Goal: Communication & Community: Answer question/provide support

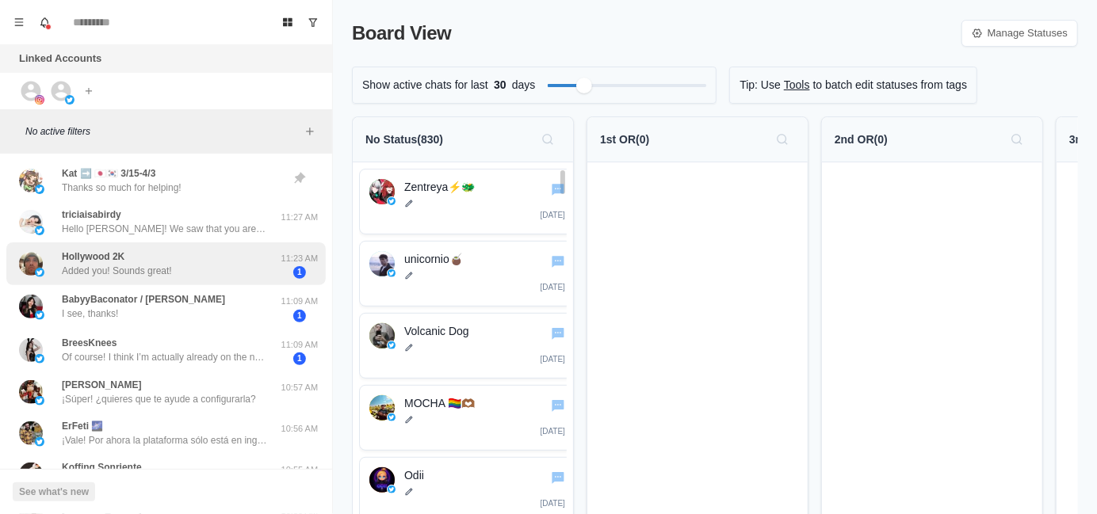
click at [190, 233] on p "Hello [PERSON_NAME]! We saw that you are attending TwitchCon [GEOGRAPHIC_DATA]!…" at bounding box center [165, 229] width 206 height 14
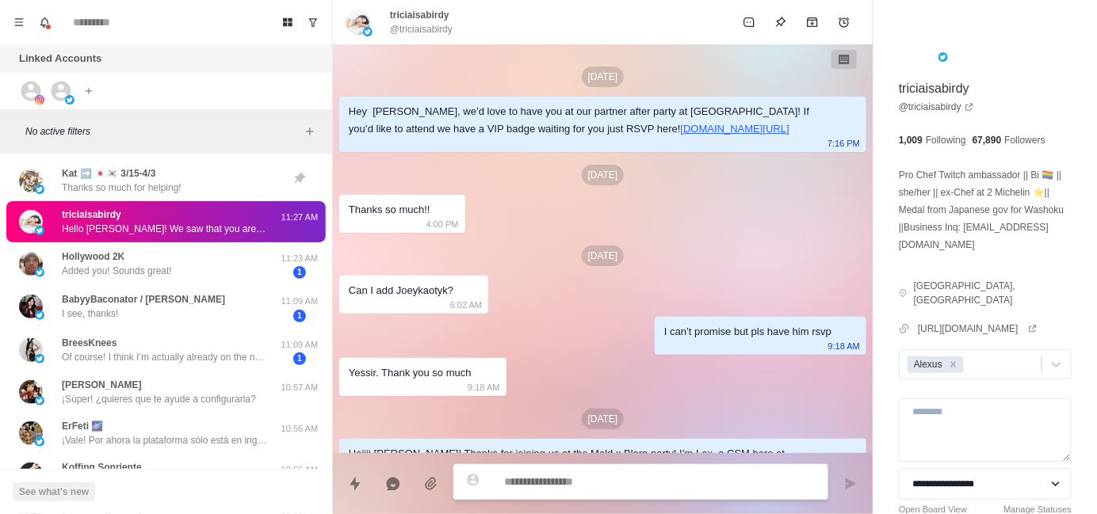
scroll to position [495, 0]
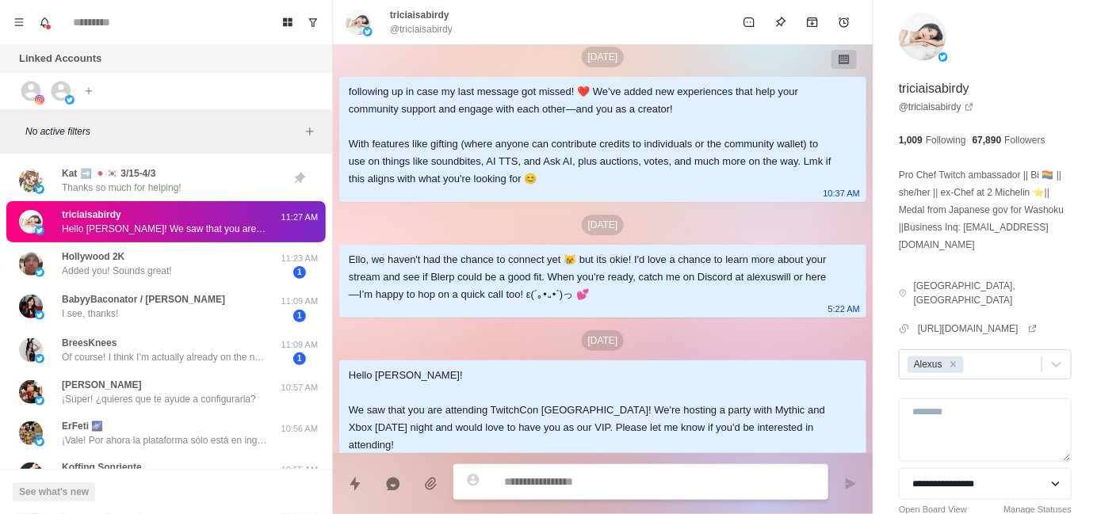
type textarea "*"
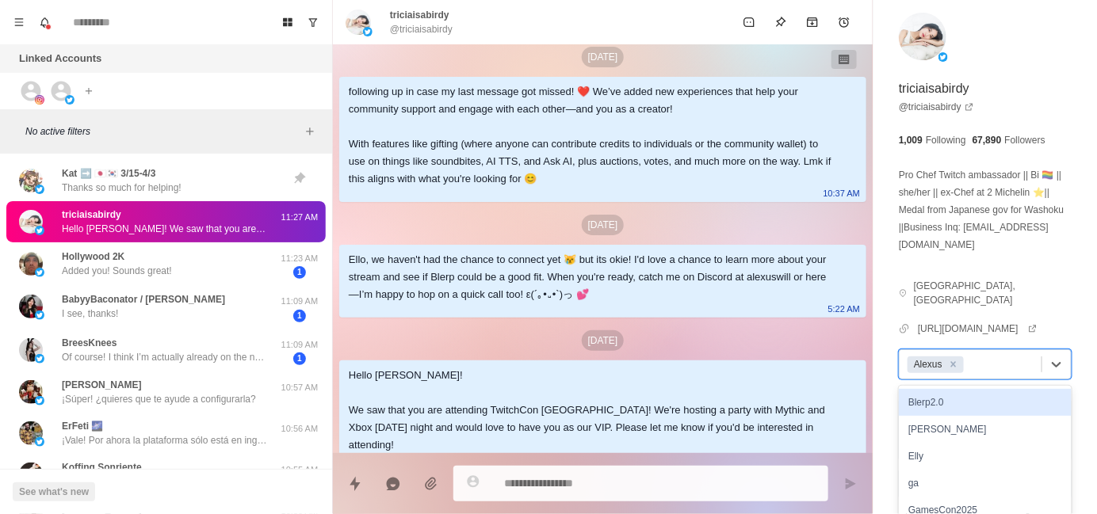
click at [999, 356] on div at bounding box center [1000, 364] width 67 height 17
type input "**"
click at [977, 393] on div "SD2025" at bounding box center [985, 402] width 173 height 27
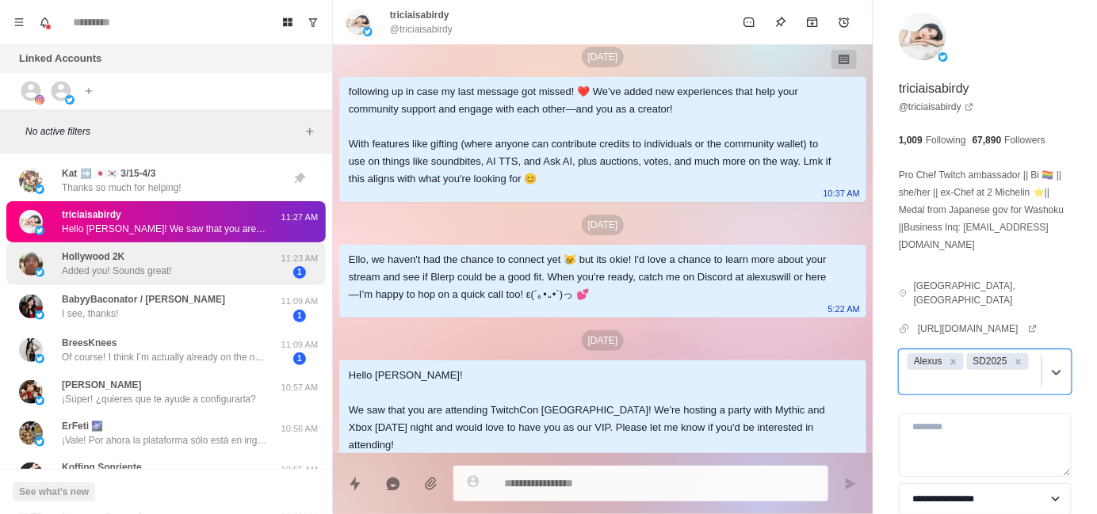
click at [184, 273] on div "Hollywood 2K Added you! Sounds great!" at bounding box center [149, 264] width 261 height 31
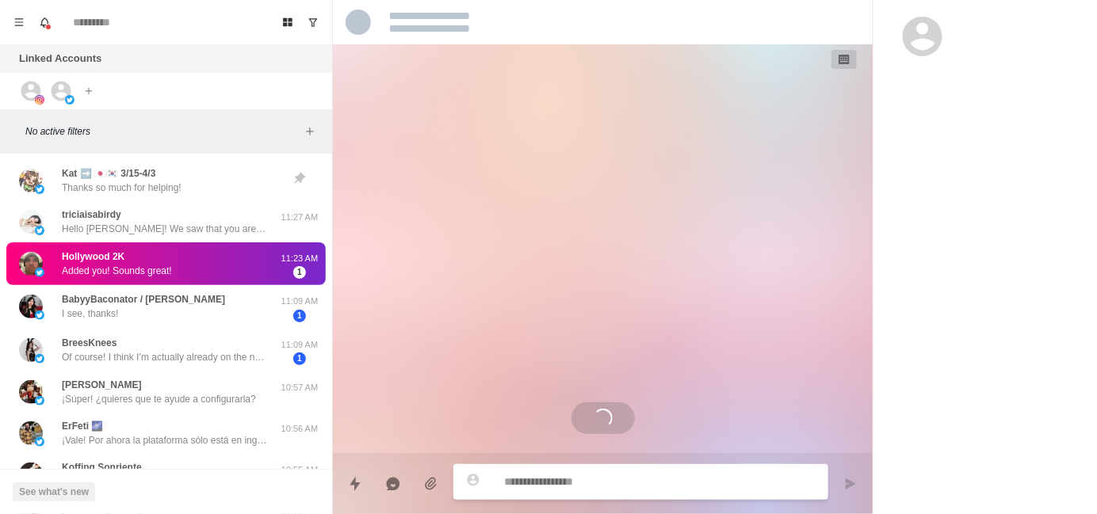
scroll to position [1875, 0]
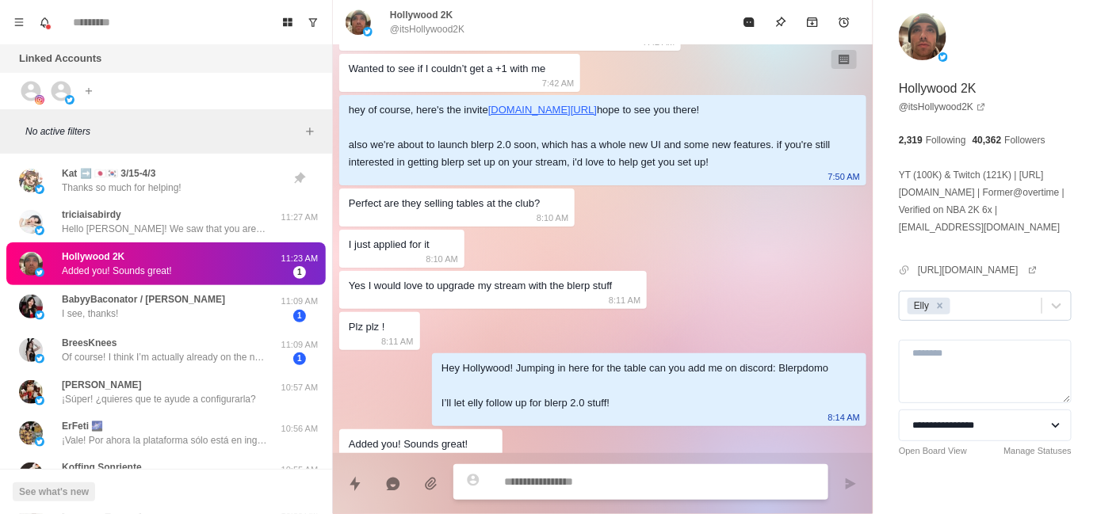
type textarea "*"
click at [983, 315] on div at bounding box center [994, 305] width 80 height 17
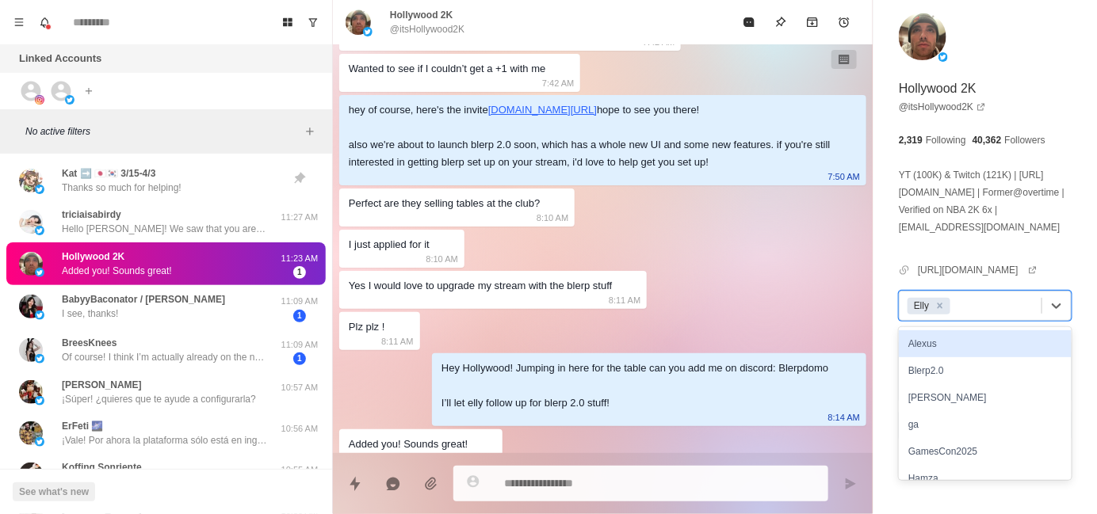
type input "*"
type textarea "*"
type input "**"
click at [942, 357] on div "SD2025" at bounding box center [985, 344] width 173 height 27
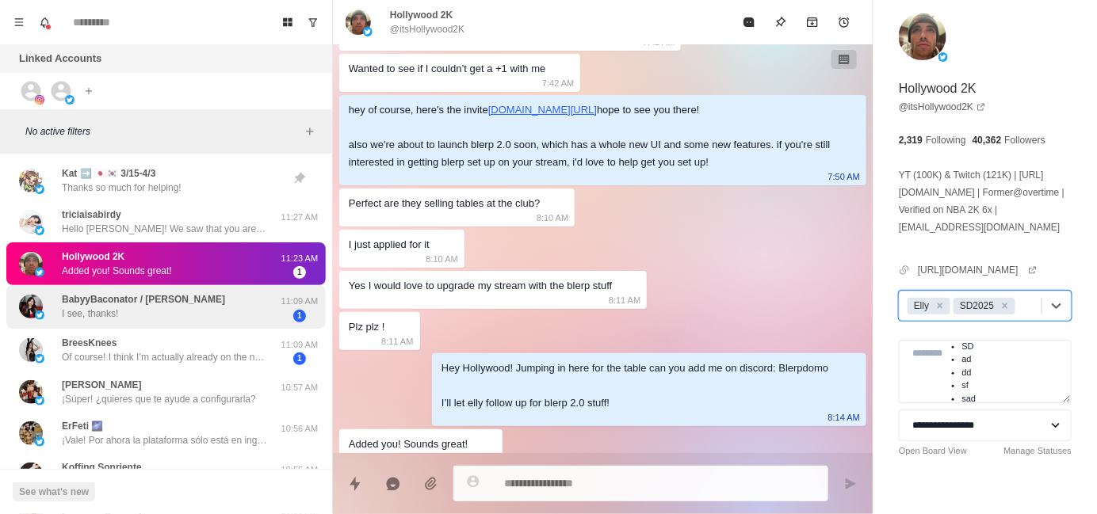
click at [208, 315] on div "BabyyBaconator / [PERSON_NAME] I see, thanks!" at bounding box center [149, 307] width 261 height 31
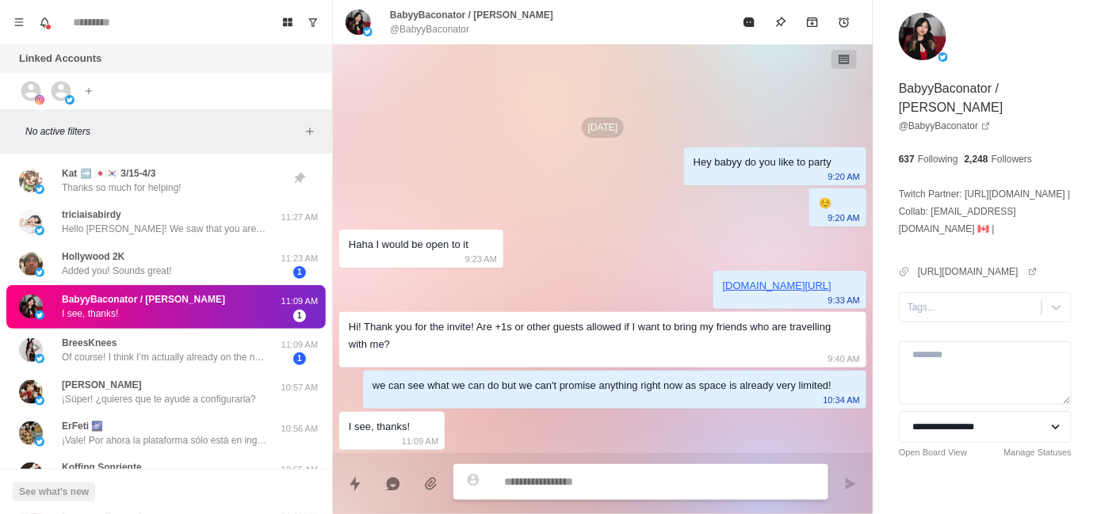
scroll to position [0, 0]
type textarea "*"
click at [975, 316] on div at bounding box center [971, 307] width 126 height 17
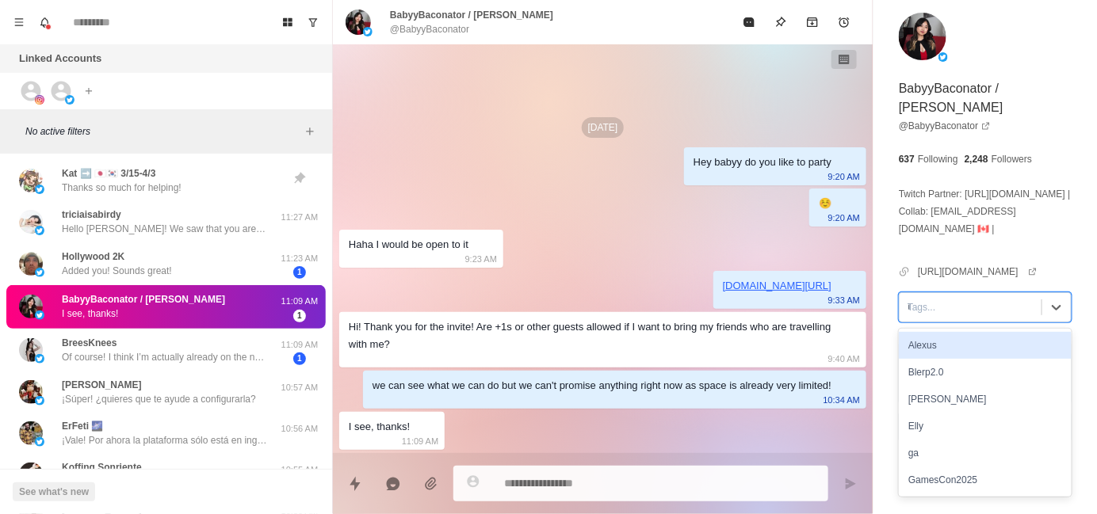
type input "**"
type textarea "*"
click at [994, 354] on div "SD2025" at bounding box center [985, 345] width 173 height 27
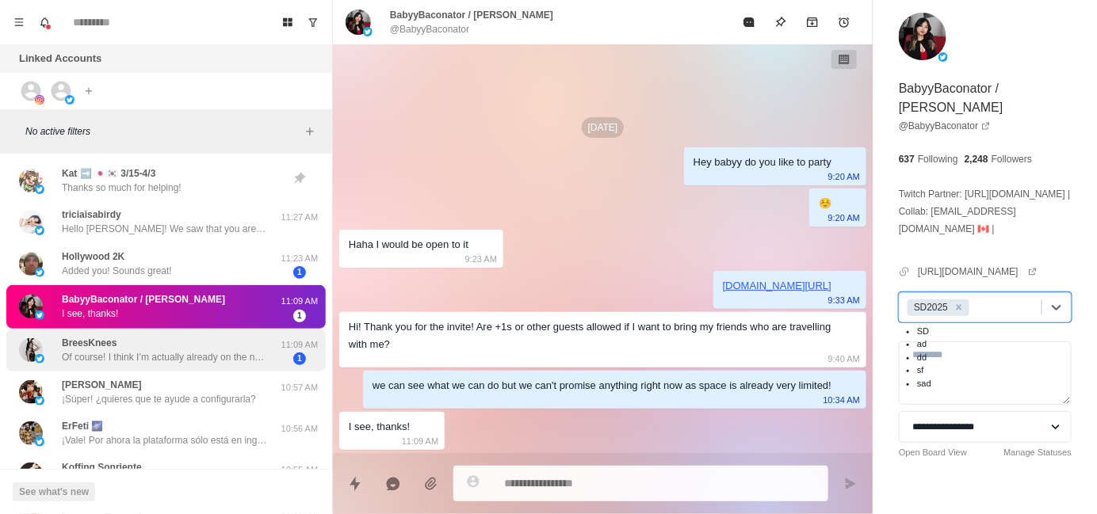
click at [149, 360] on p "Of course! I think I’m actually already on the normal list, is there a differen…" at bounding box center [165, 357] width 206 height 14
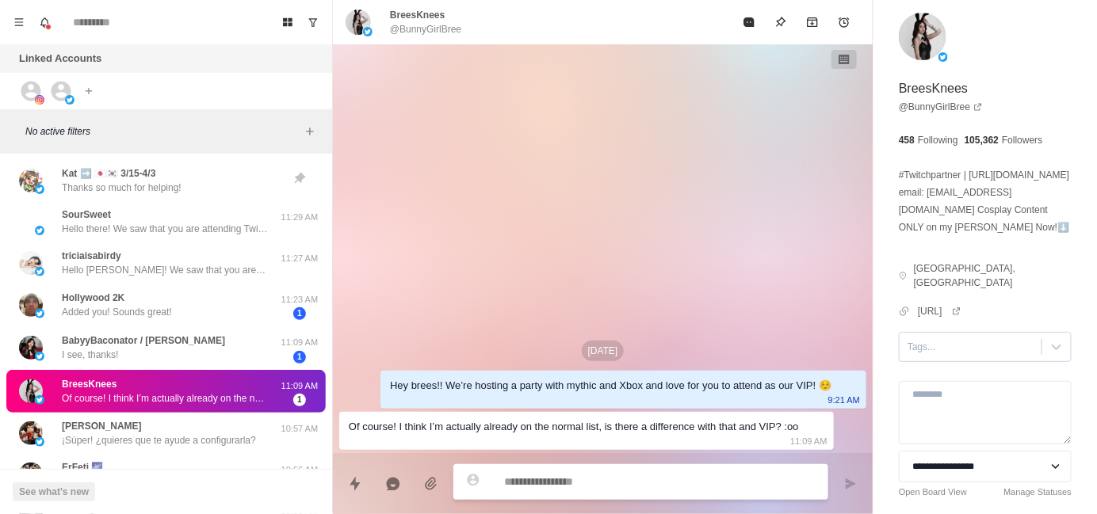
type textarea "*"
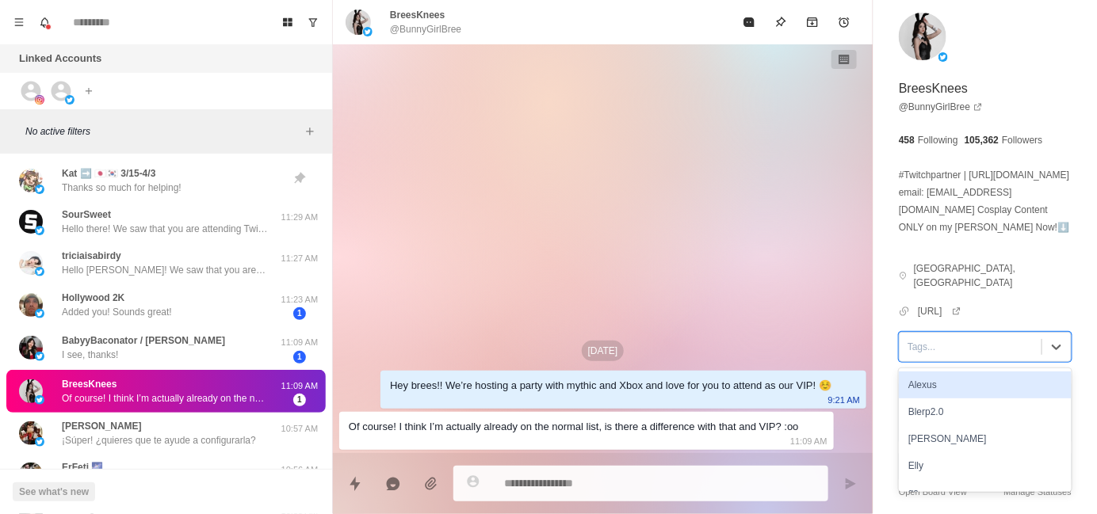
click at [954, 356] on div at bounding box center [971, 346] width 126 height 17
type input "**"
click at [992, 391] on div "SD2025" at bounding box center [985, 385] width 173 height 27
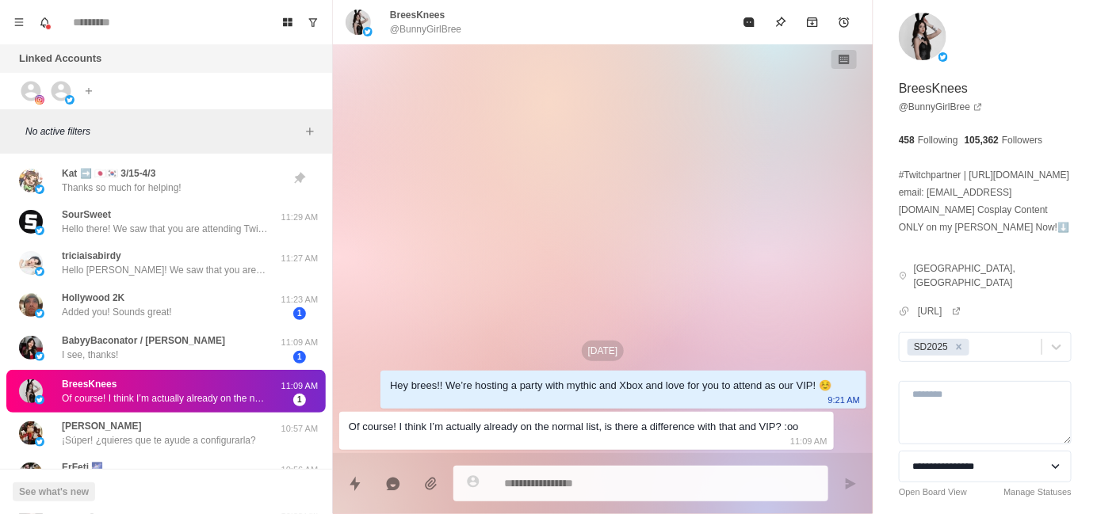
click at [620, 327] on div "[DATE] Hey brees!! We’re hosting a party with mythic and Xbox and love for you …" at bounding box center [603, 248] width 540 height 409
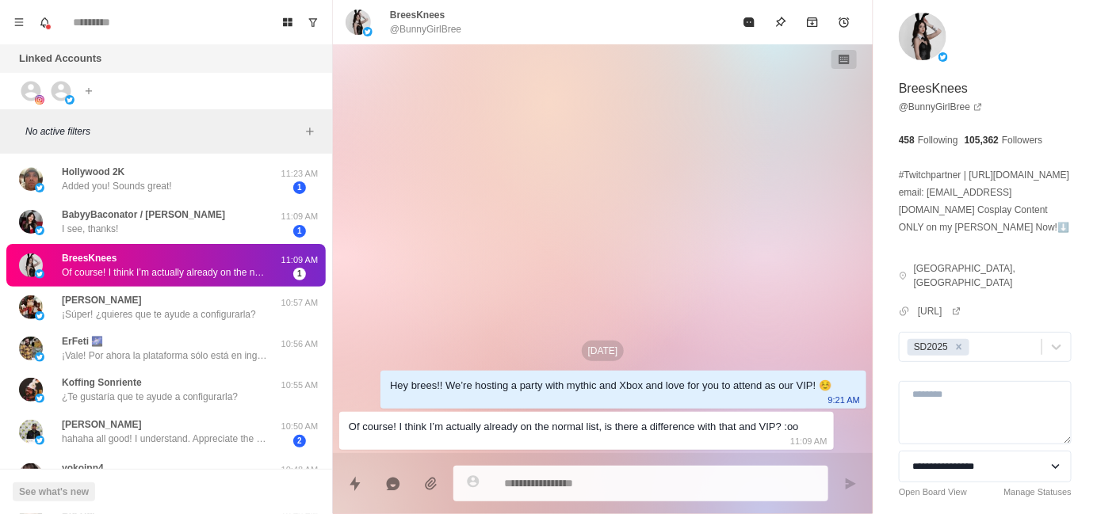
scroll to position [159, 0]
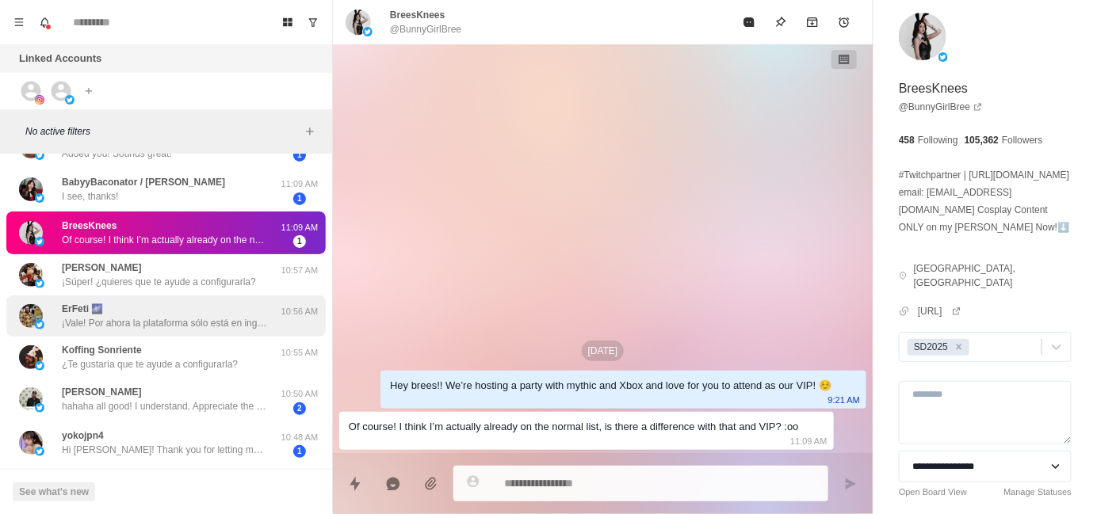
click at [157, 302] on div "ErFeti 🌌 ¡Vale! Por ahora la plataforma sólo está en inglés ¿te gustaría que te…" at bounding box center [165, 316] width 206 height 29
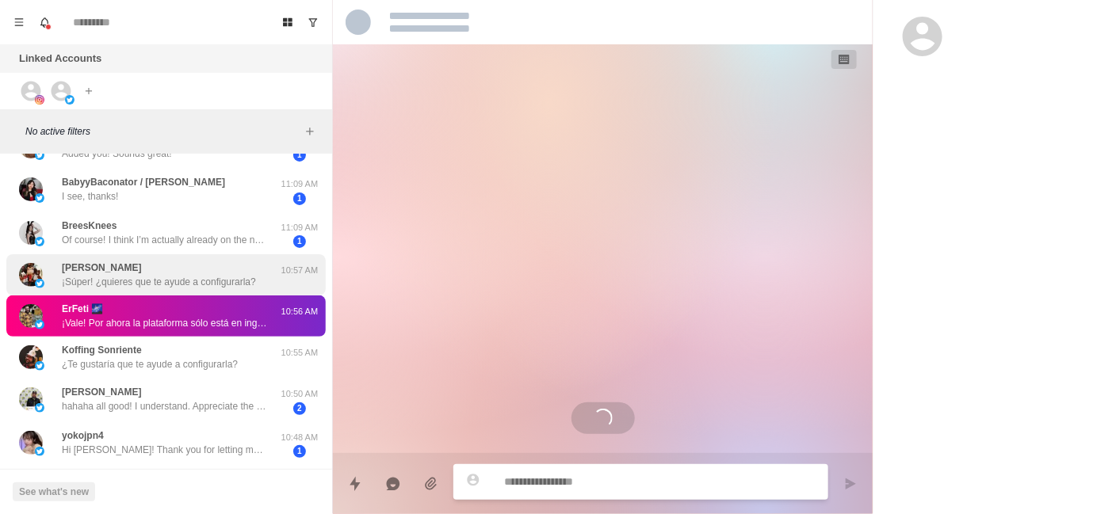
scroll to position [149, 0]
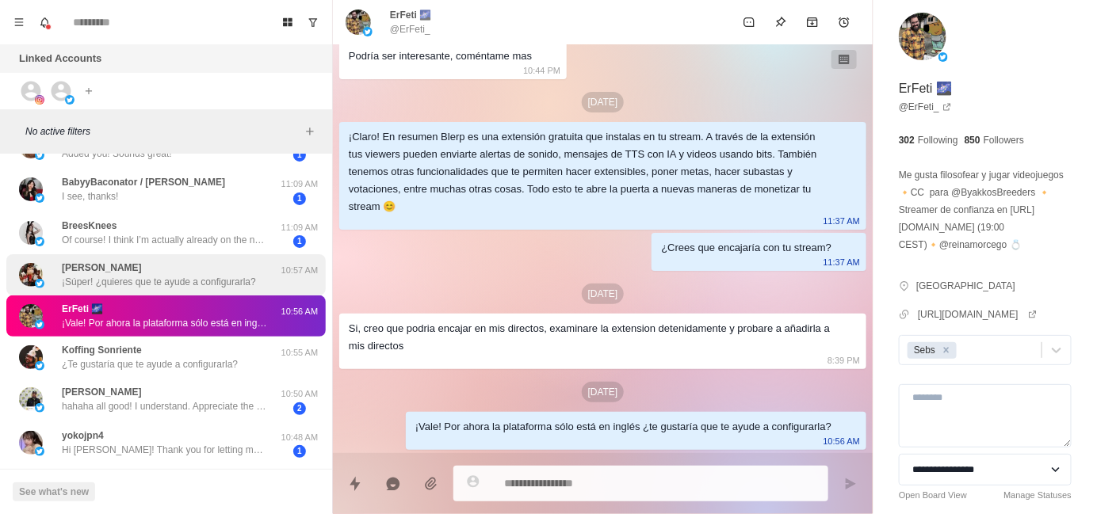
click at [202, 283] on p "¡Súper! ¿quieres que te ayude a configurarla?" at bounding box center [159, 282] width 194 height 14
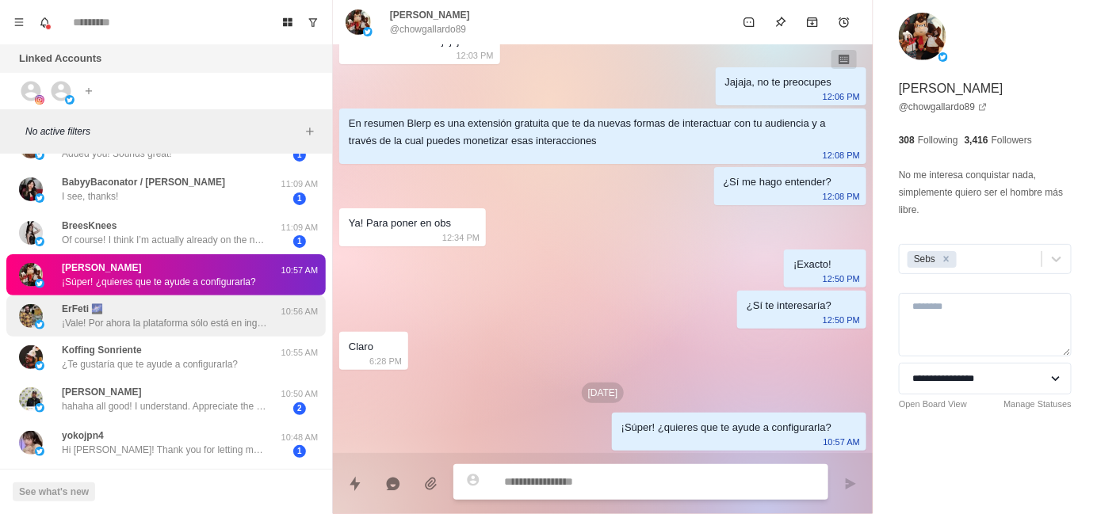
click at [179, 316] on p "¡Vale! Por ahora la plataforma sólo está en inglés ¿te gustaría que te ayude a …" at bounding box center [165, 323] width 206 height 14
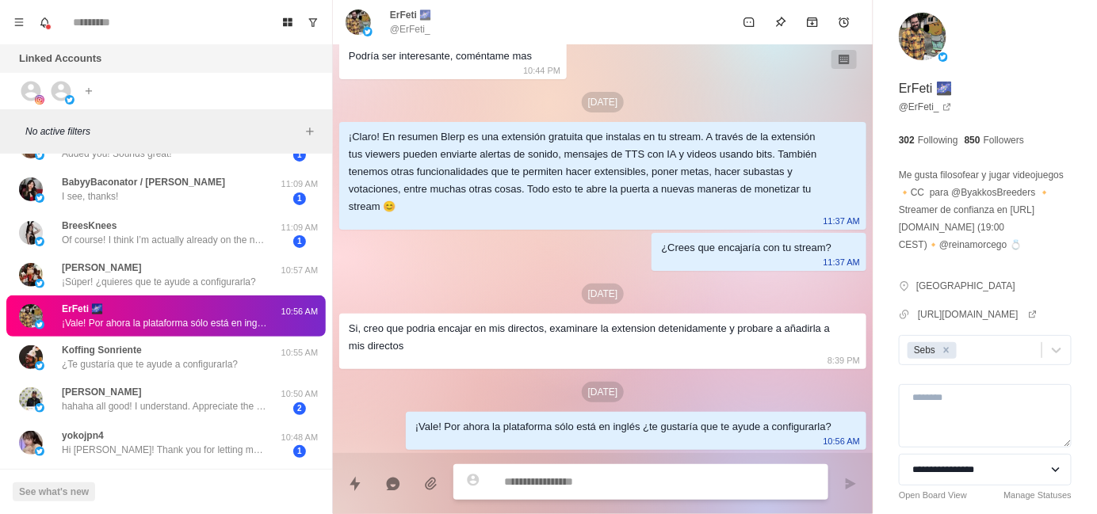
scroll to position [149, 0]
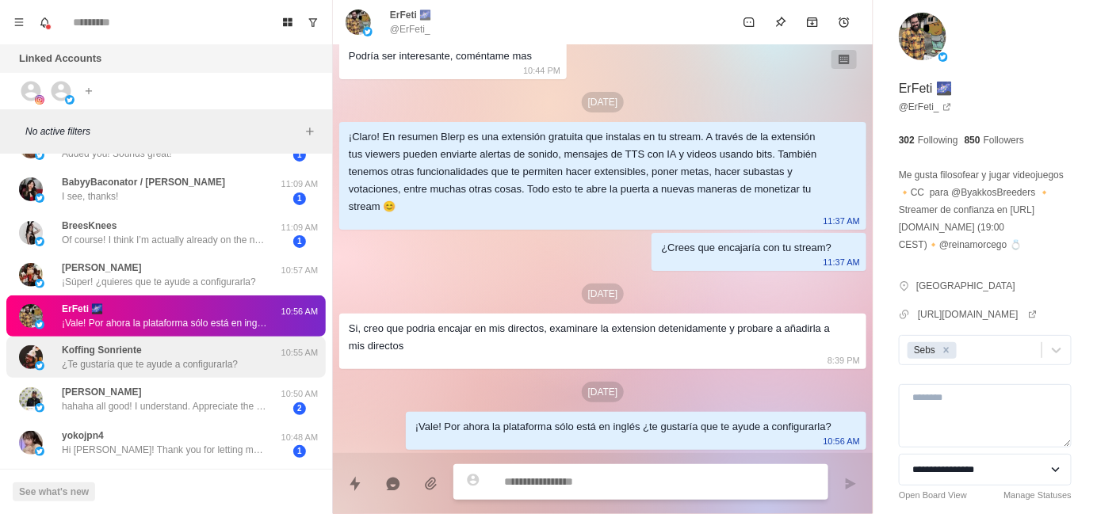
click at [177, 357] on p "¿Te gustaría que te ayude a configurarla?" at bounding box center [150, 364] width 176 height 14
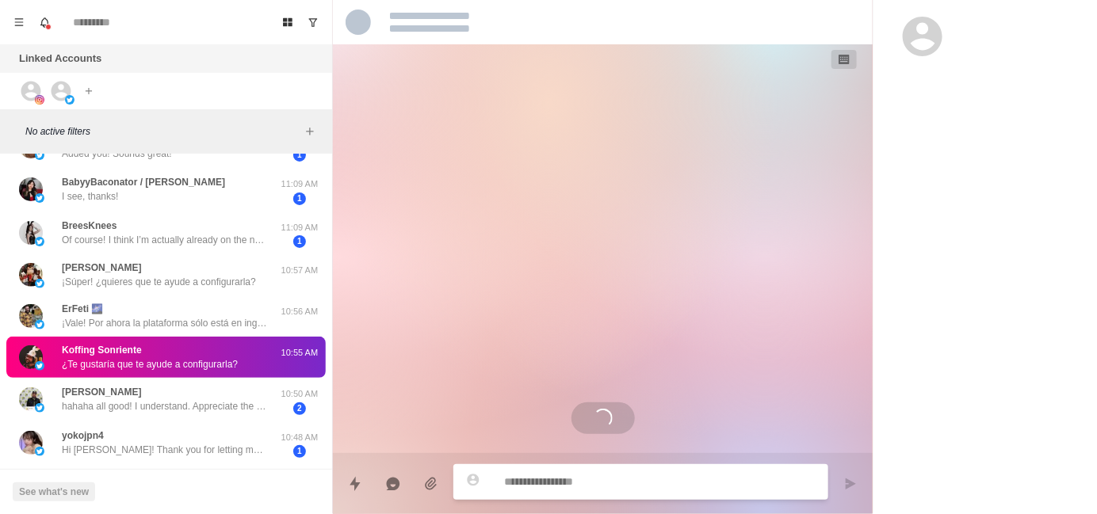
scroll to position [0, 0]
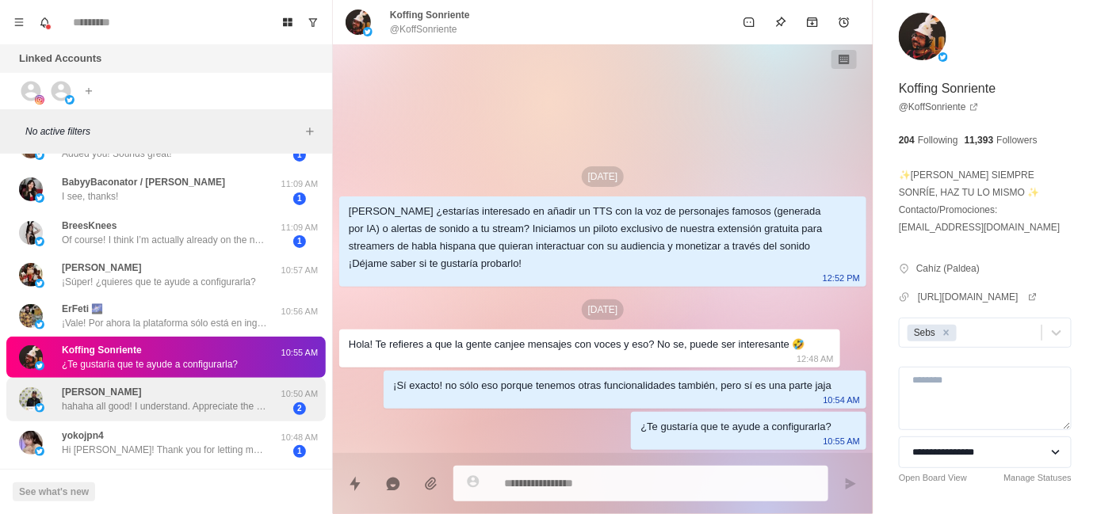
click at [171, 389] on div "[PERSON_NAME] hahaha all good! I understand. Appreciate the response!!" at bounding box center [165, 399] width 206 height 29
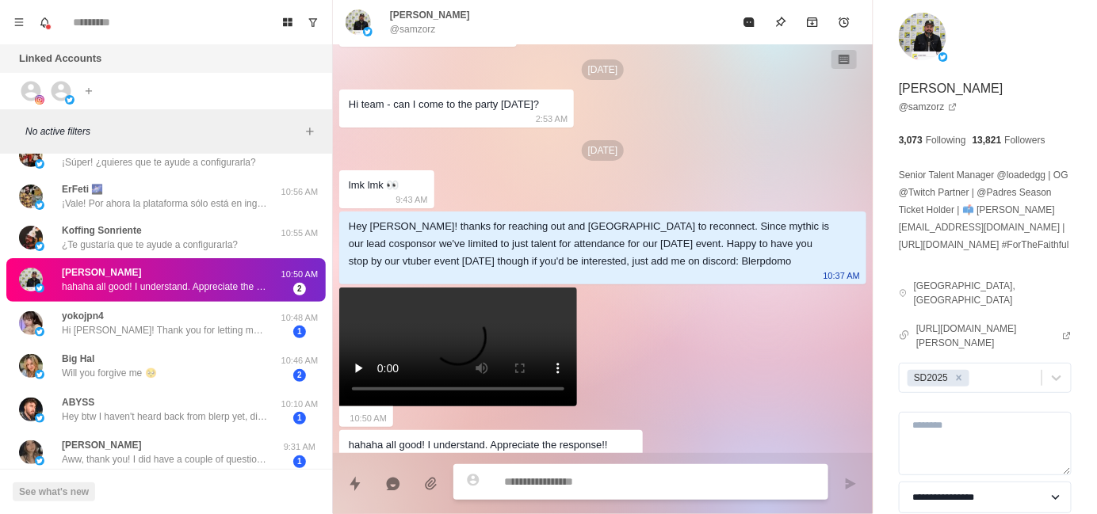
scroll to position [317, 0]
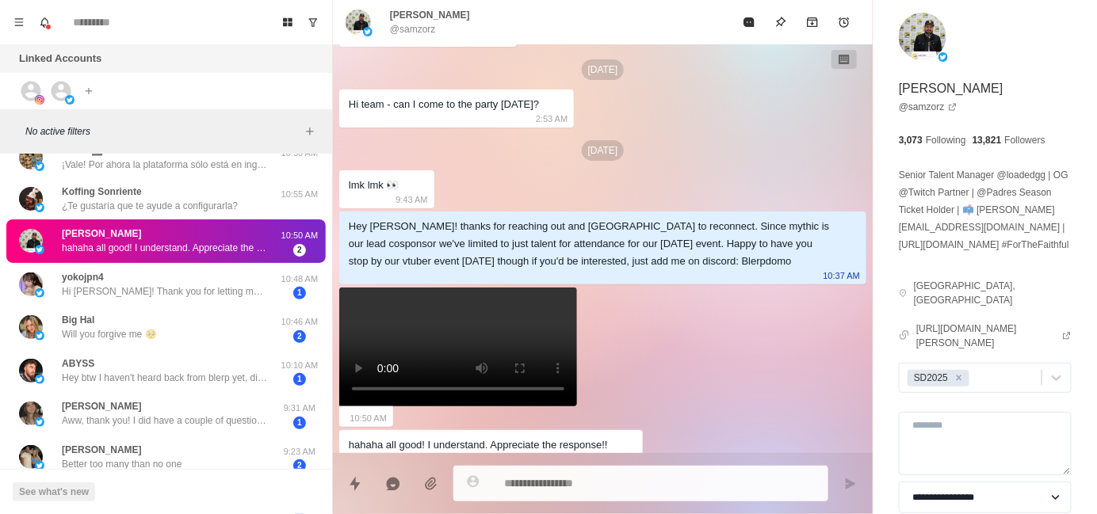
click at [610, 369] on div "[DATE] Hey [PERSON_NAME]! We'd love to have you and your talent come by the par…" at bounding box center [603, 44] width 540 height 854
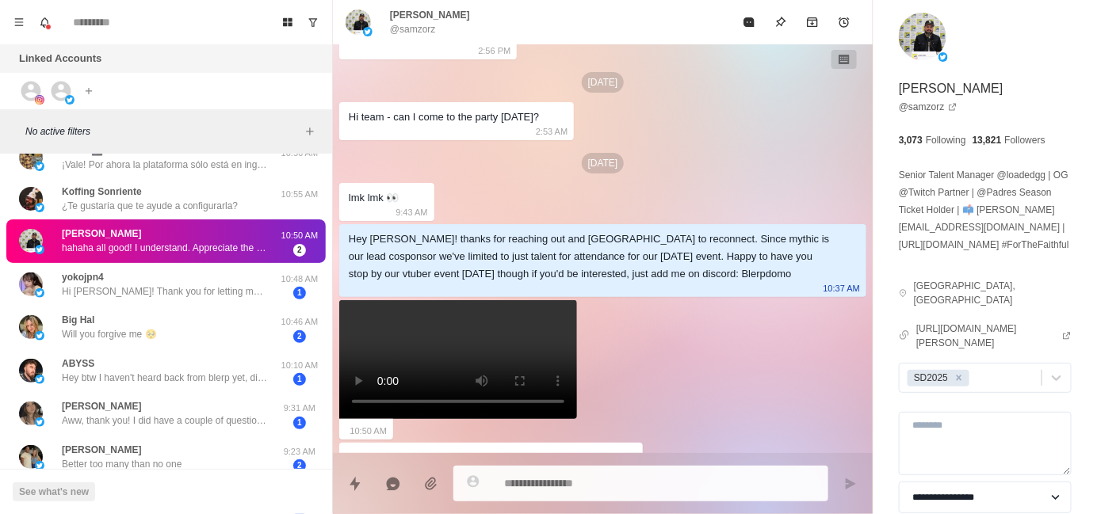
scroll to position [427, 0]
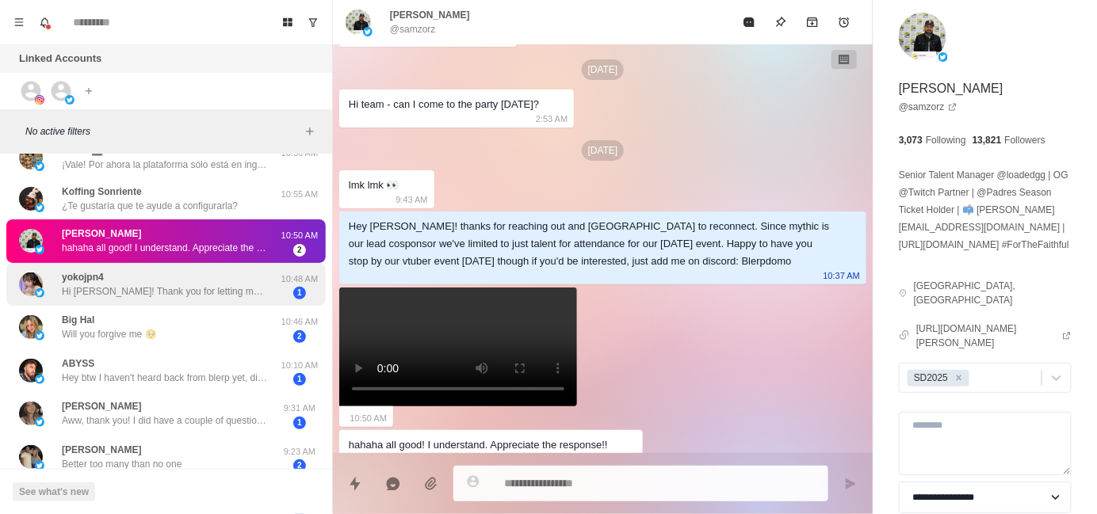
click at [205, 304] on div "yokojpn4 Hi [PERSON_NAME]! Thank you for letting me know! Yes I'm interested☺️ …" at bounding box center [165, 285] width 319 height 44
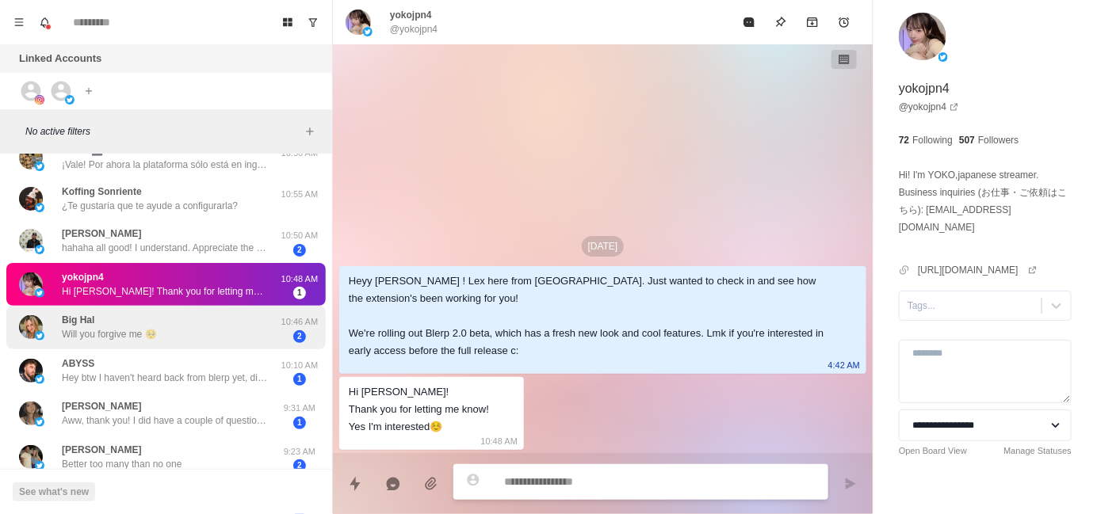
click at [213, 326] on div "Big Hal Will you forgive me 🥺" at bounding box center [149, 327] width 261 height 31
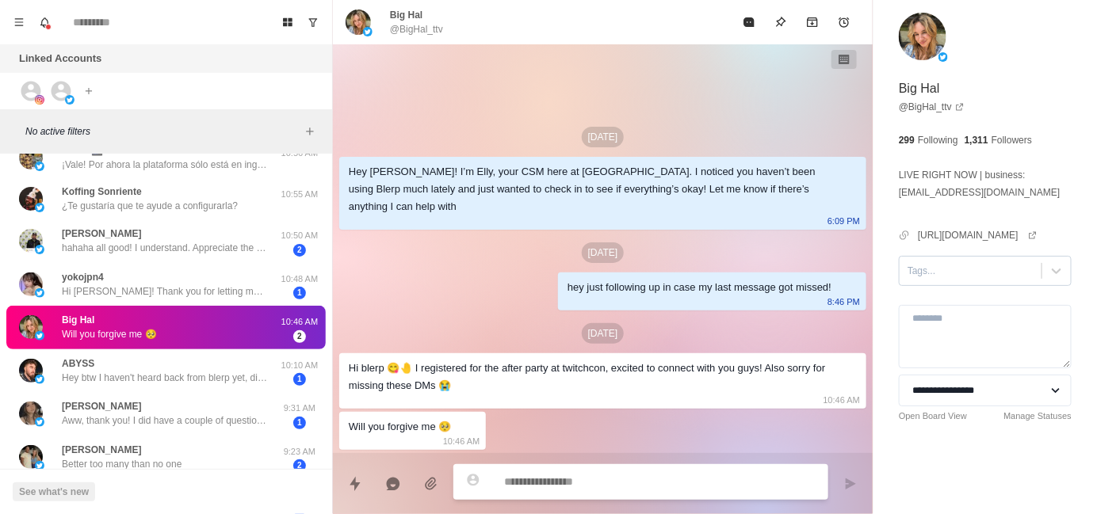
type textarea "*"
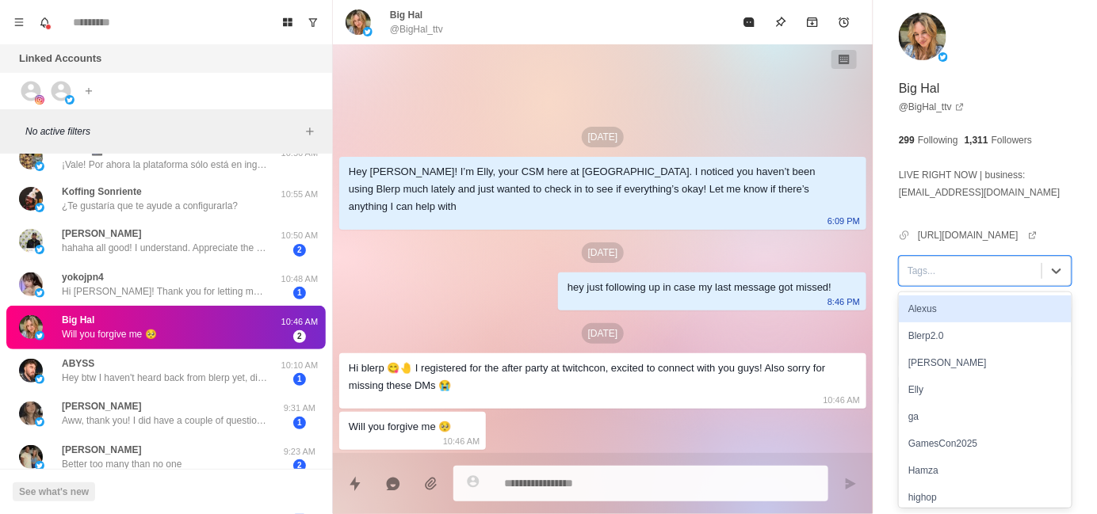
click at [932, 274] on div at bounding box center [971, 270] width 126 height 17
type input "**"
type textarea "*"
click at [938, 301] on div "SD2025" at bounding box center [985, 309] width 173 height 27
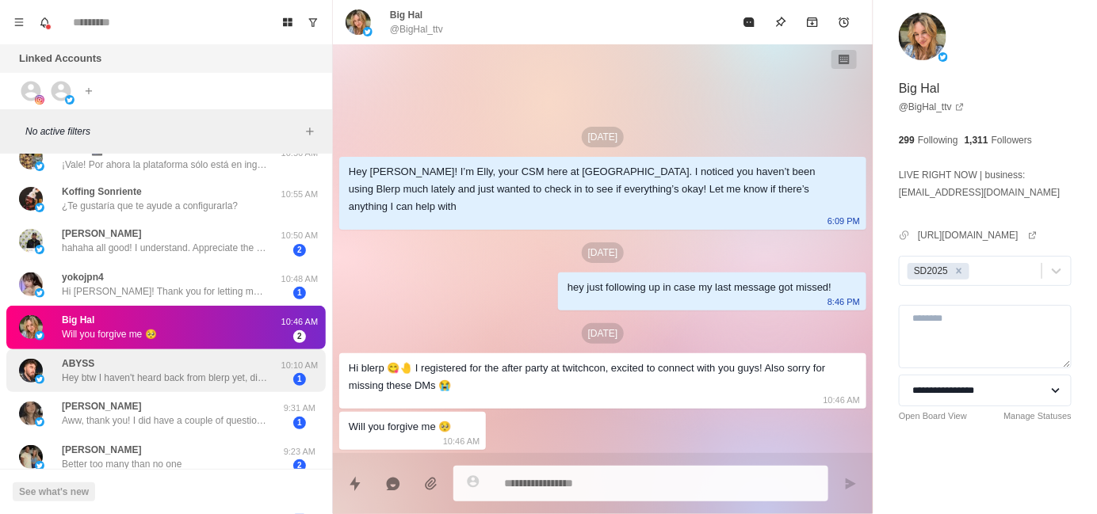
click at [157, 380] on p "Hey btw I haven't heard back from blerp yet, did i apply correctly?" at bounding box center [165, 378] width 206 height 14
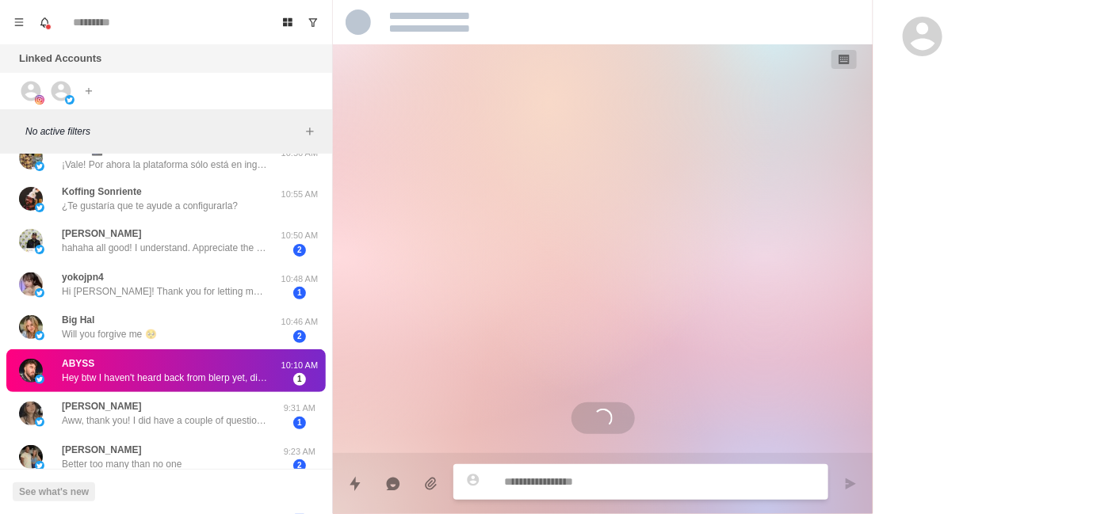
scroll to position [284, 0]
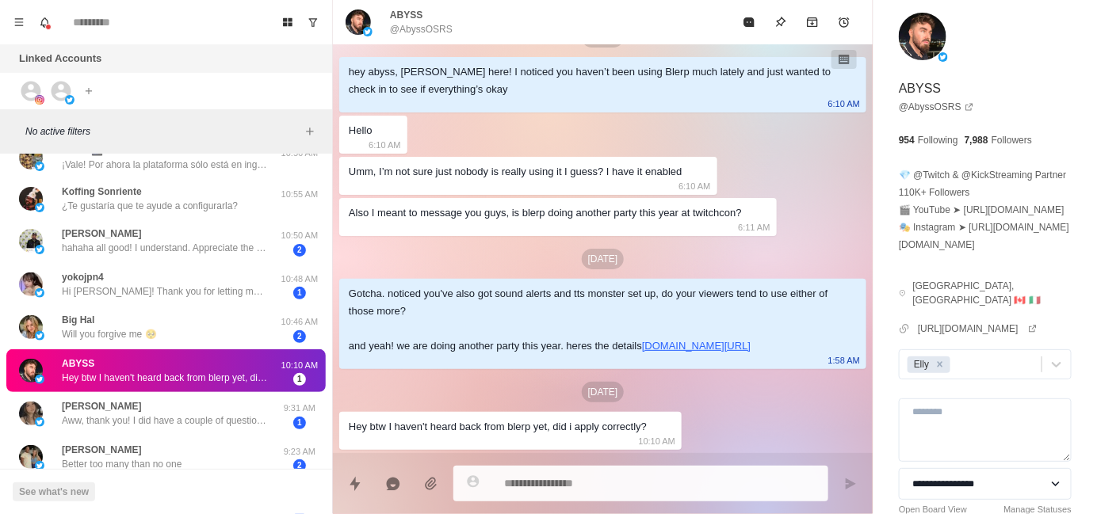
type textarea "*"
